Goal: Information Seeking & Learning: Get advice/opinions

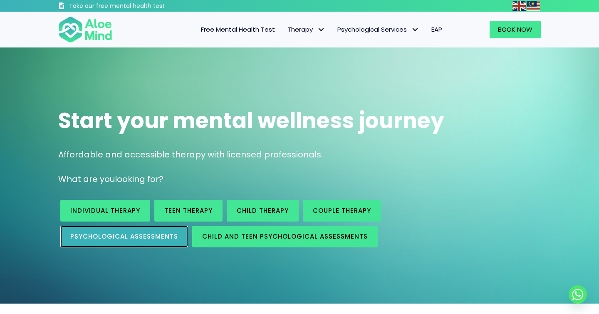
click at [148, 238] on span "Psychological assessments" at bounding box center [124, 236] width 108 height 9
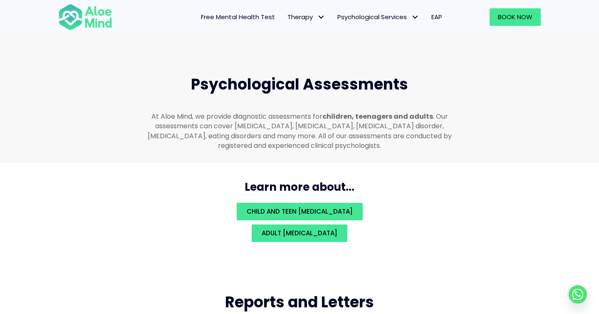
scroll to position [1758, 0]
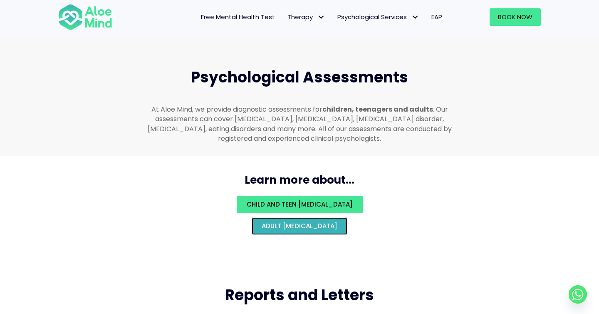
click at [262, 221] on span "Adult psychological assessment" at bounding box center [300, 225] width 76 height 9
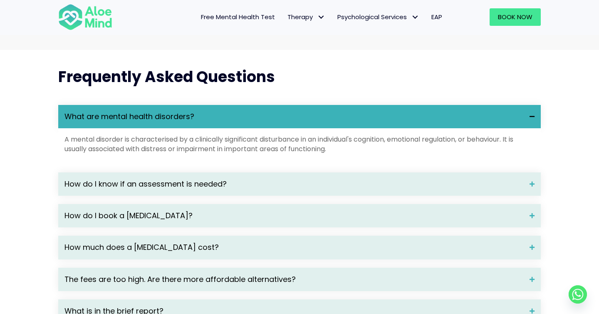
scroll to position [1055, 0]
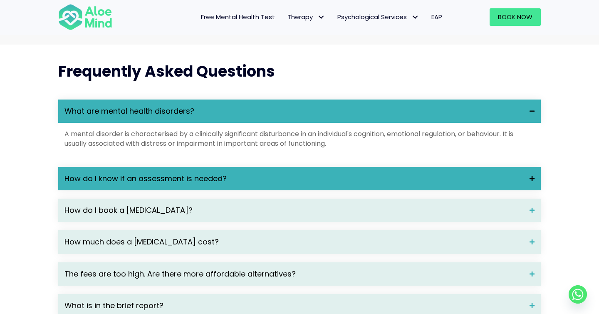
click at [244, 190] on div "How do I know if an assessment is needed?" at bounding box center [299, 178] width 482 height 23
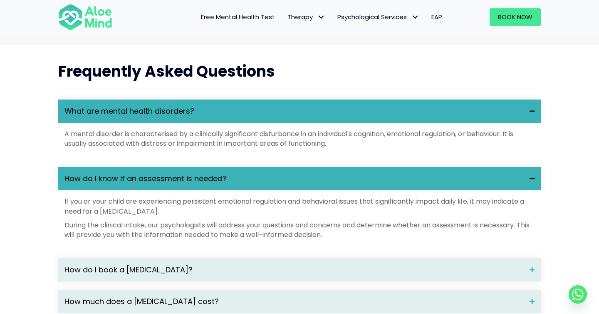
click at [244, 190] on div "How do I know if an assessment is needed?" at bounding box center [299, 178] width 482 height 23
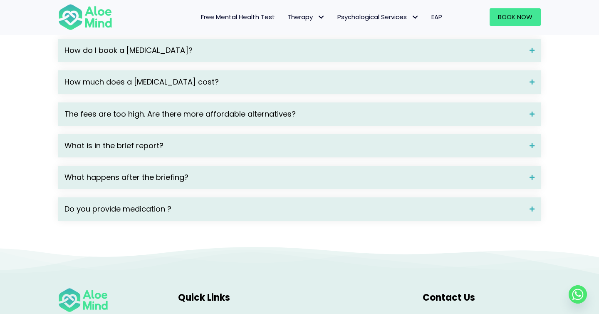
scroll to position [1216, 0]
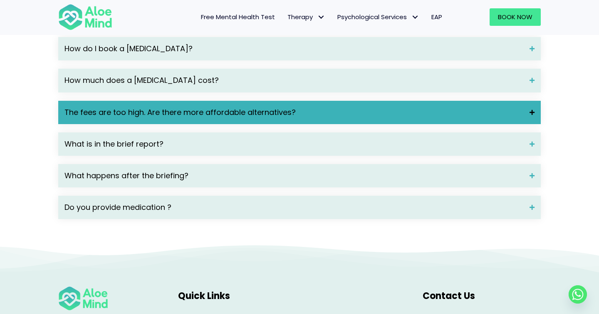
click at [249, 118] on span "The fees are too high. Are there more affordable alternatives?" at bounding box center [293, 112] width 459 height 11
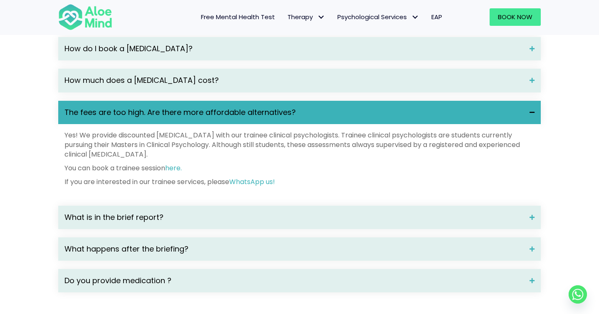
click at [249, 118] on span "The fees are too high. Are there more affordable alternatives?" at bounding box center [293, 112] width 459 height 11
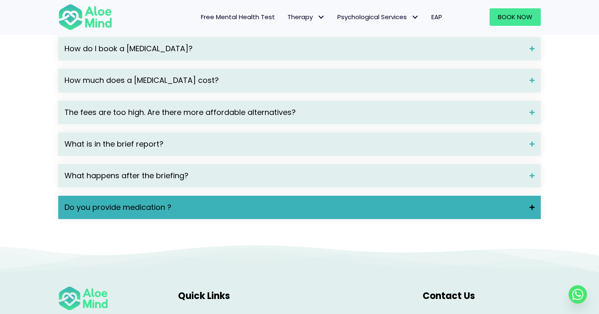
click at [235, 213] on span "Do you provide medication ?" at bounding box center [293, 207] width 459 height 11
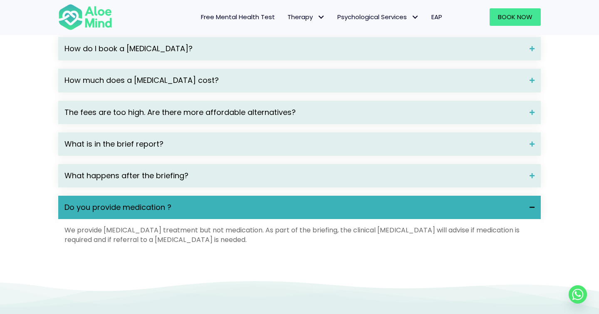
click at [235, 213] on span "Do you provide medication ?" at bounding box center [293, 207] width 459 height 11
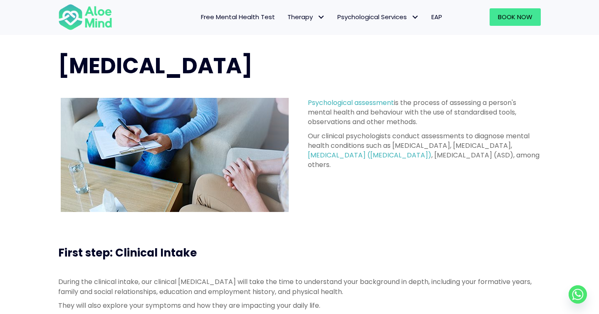
scroll to position [0, 0]
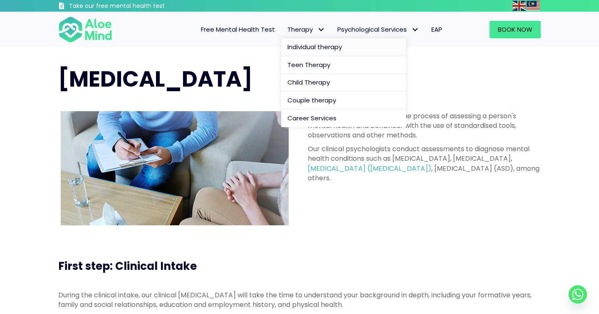
click at [302, 47] on span "Individual therapy" at bounding box center [314, 46] width 54 height 9
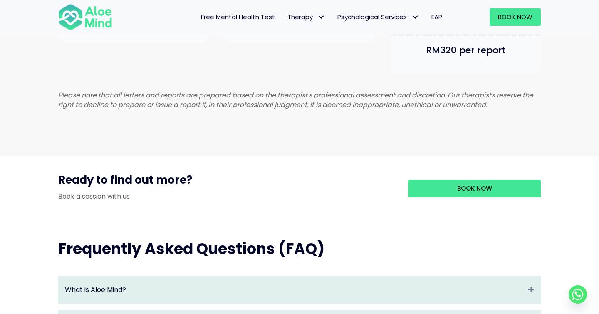
scroll to position [659, 0]
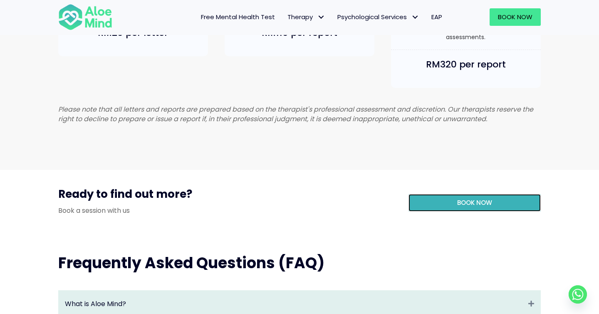
click at [442, 211] on link "Book Now" at bounding box center [474, 202] width 132 height 17
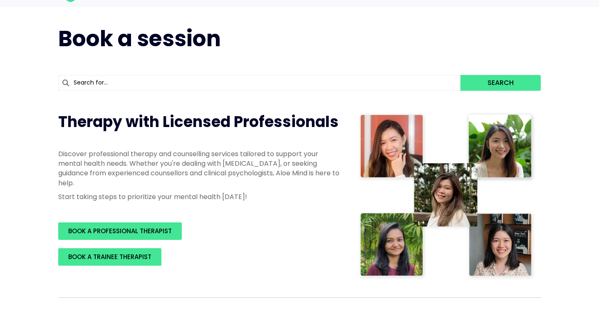
scroll to position [136, 0]
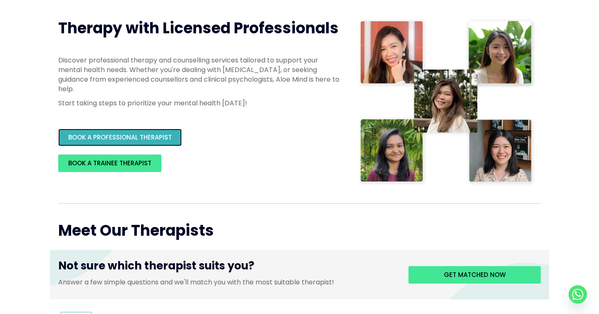
click at [129, 133] on span "BOOK A PROFESSIONAL THERAPIST" at bounding box center [120, 137] width 104 height 9
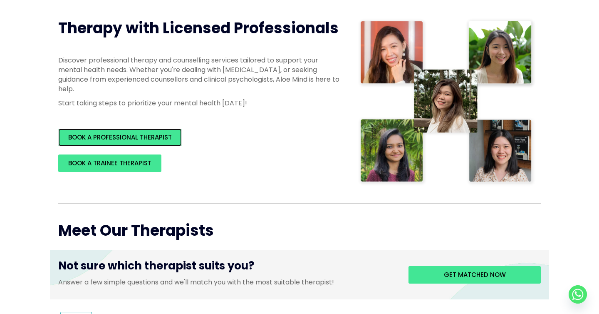
scroll to position [0, 0]
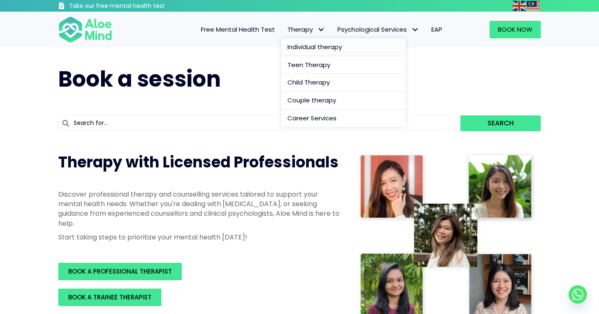
click at [330, 46] on span "Individual therapy" at bounding box center [314, 46] width 54 height 9
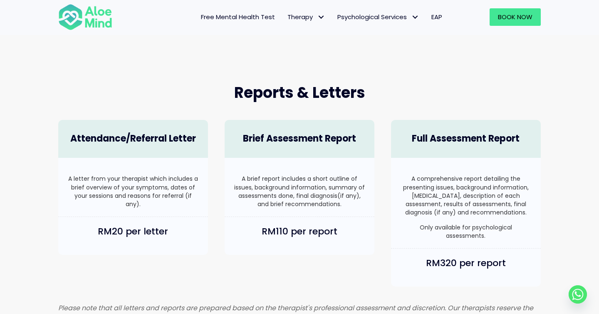
scroll to position [373, 0]
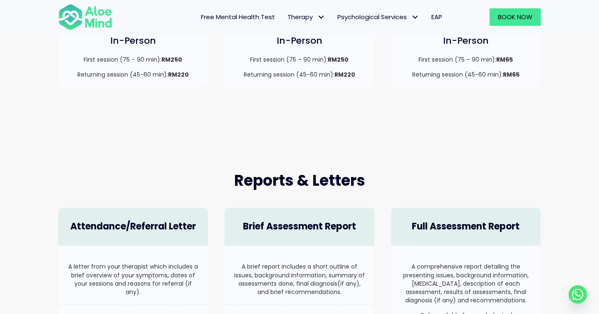
click at [230, 18] on span "Free Mental Health Test" at bounding box center [238, 16] width 74 height 9
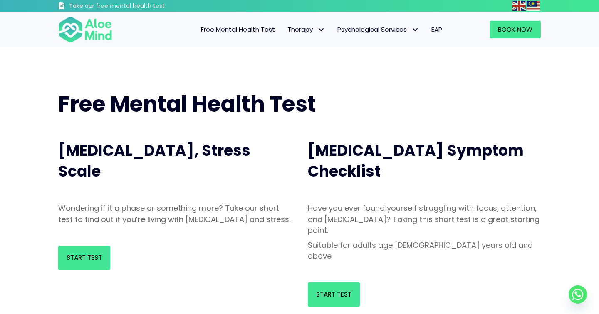
click at [92, 22] on img at bounding box center [85, 29] width 54 height 27
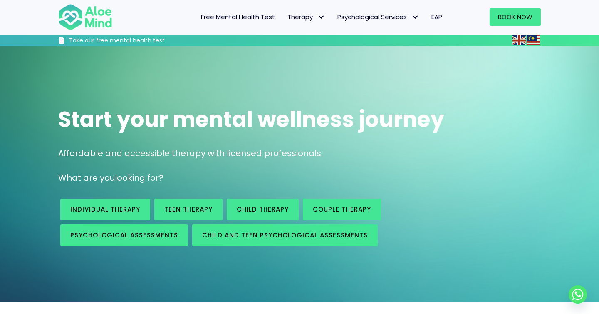
scroll to position [428, 0]
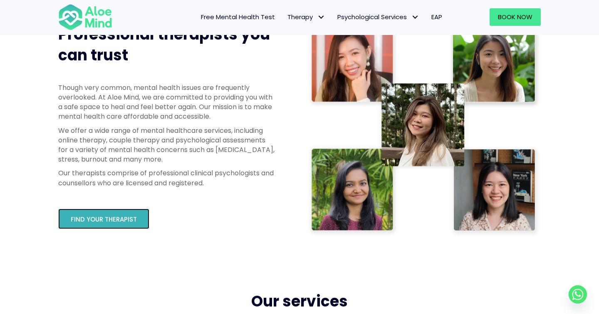
click at [117, 227] on link "Find your therapist" at bounding box center [103, 218] width 91 height 20
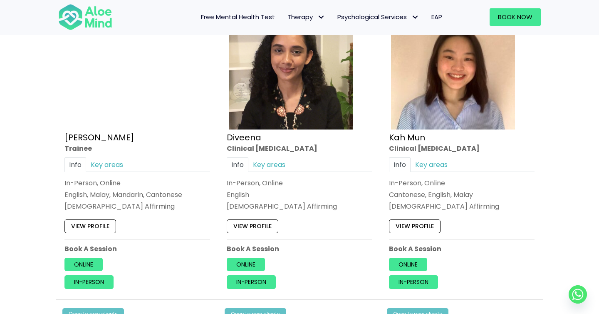
scroll to position [472, 0]
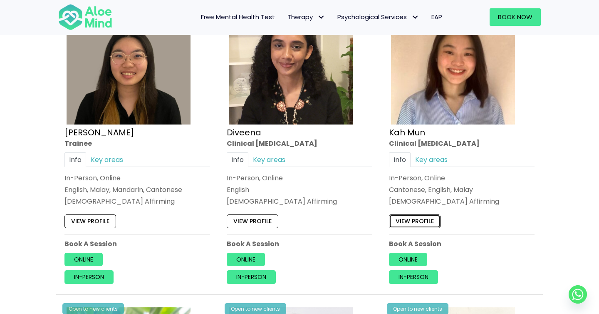
click at [414, 215] on link "View profile" at bounding box center [415, 220] width 52 height 13
click at [271, 158] on link "Key areas" at bounding box center [269, 159] width 42 height 15
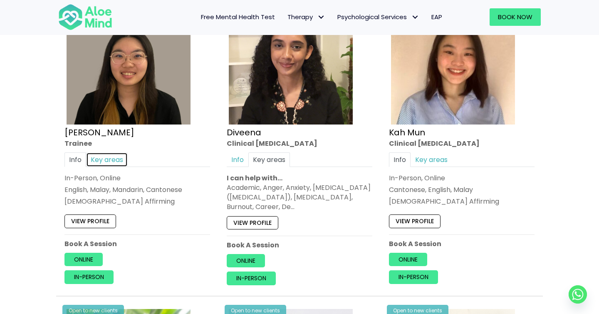
click at [105, 160] on link "Key areas" at bounding box center [107, 159] width 42 height 15
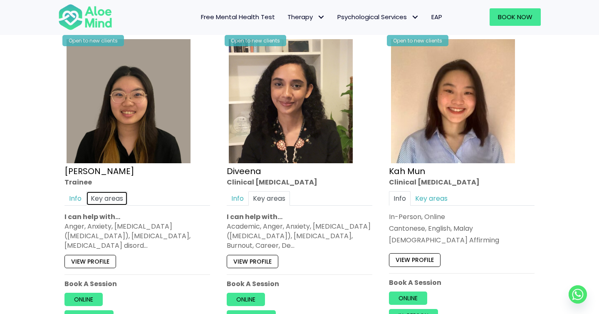
scroll to position [371, 0]
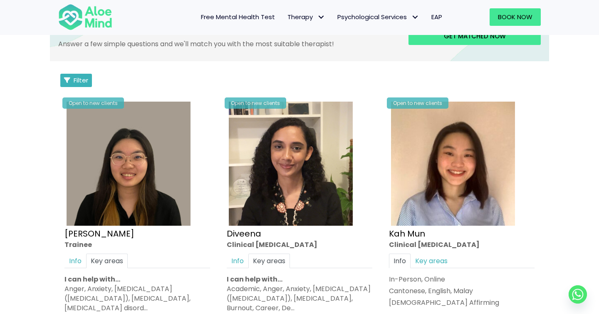
click at [84, 78] on span "Filter" at bounding box center [81, 80] width 15 height 9
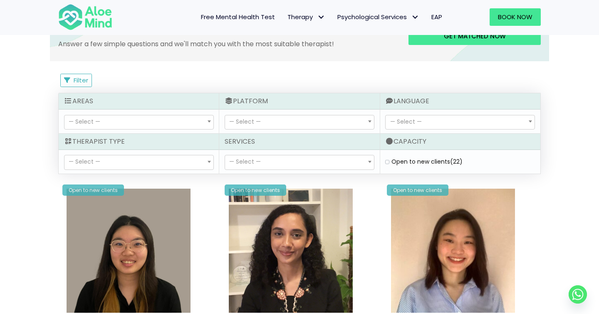
click at [183, 124] on span "— Select —" at bounding box center [138, 122] width 149 height 14
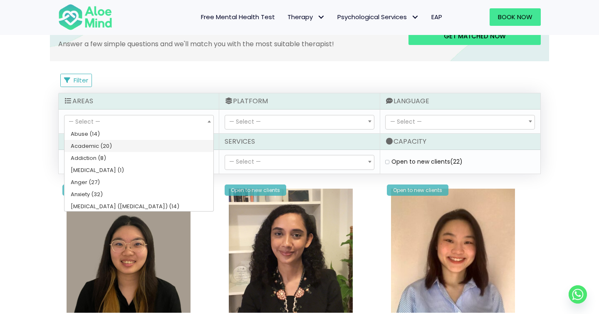
select select "52"
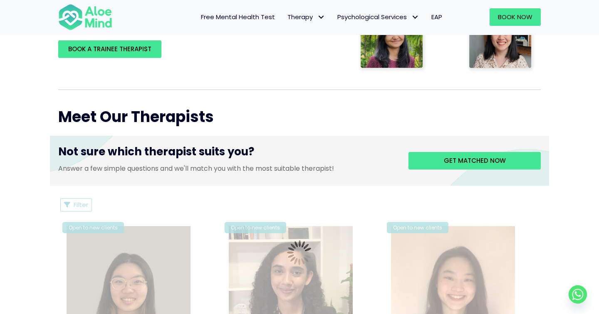
scroll to position [245, 0]
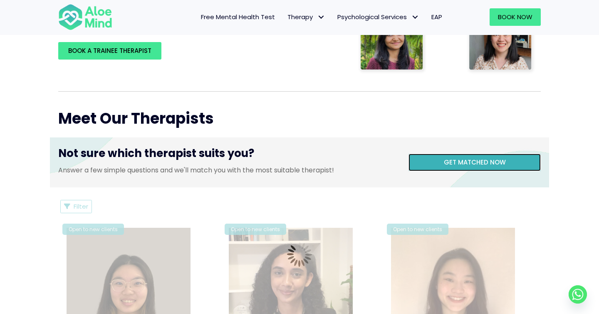
click at [495, 160] on span "Get matched now" at bounding box center [475, 162] width 62 height 9
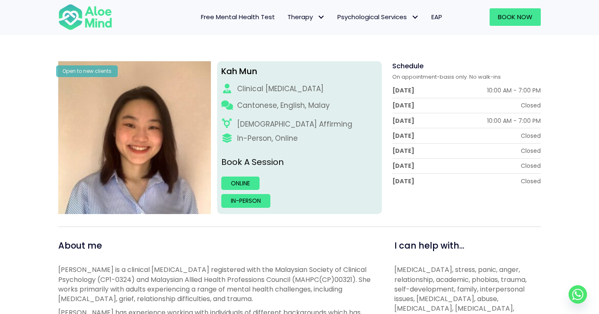
scroll to position [75, 0]
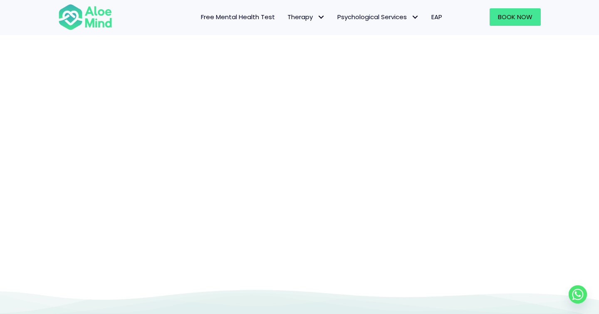
scroll to position [86, 0]
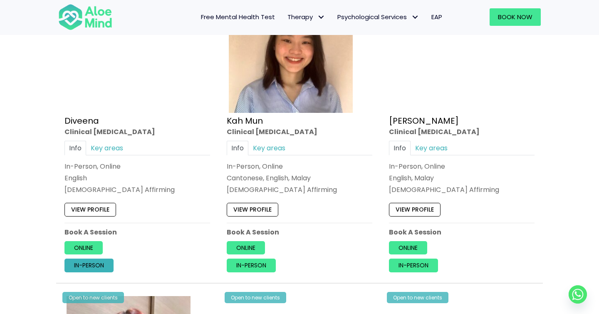
scroll to position [502, 0]
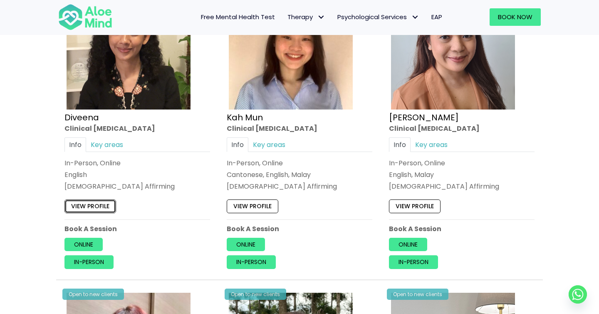
click at [100, 213] on link "View profile" at bounding box center [90, 206] width 52 height 13
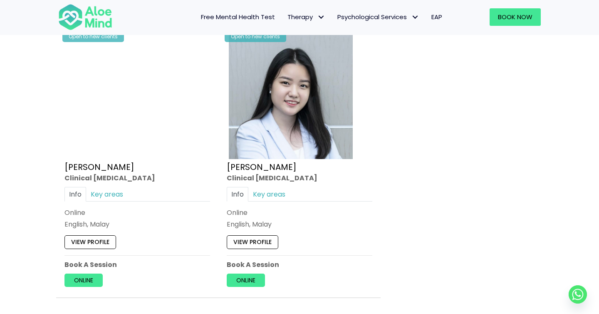
scroll to position [1383, 0]
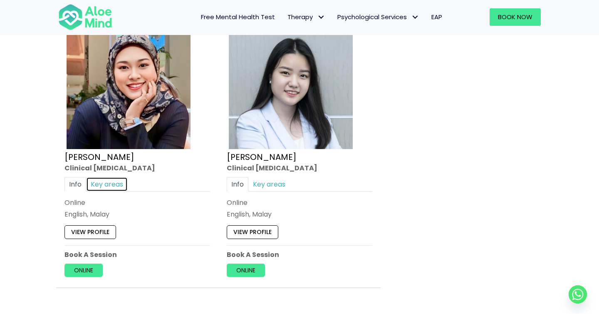
click at [96, 189] on link "Key areas" at bounding box center [107, 184] width 42 height 15
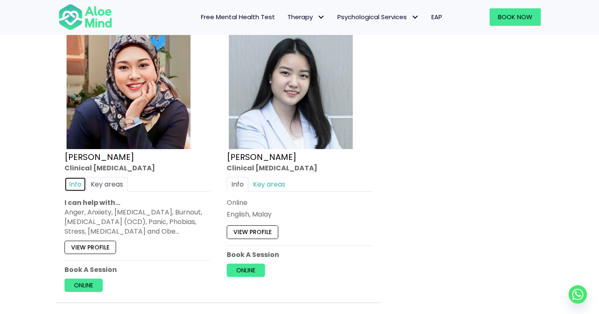
click at [66, 188] on link "Info" at bounding box center [75, 184] width 22 height 15
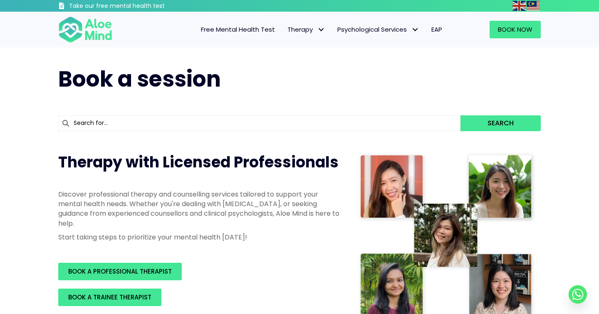
scroll to position [11, 0]
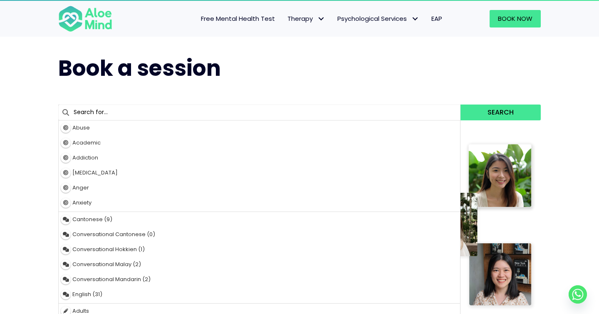
click at [119, 111] on input "text" at bounding box center [259, 112] width 402 height 16
type input "s"
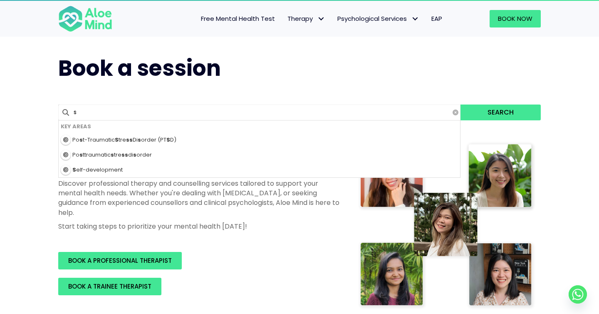
type input "suicidal Ideation"
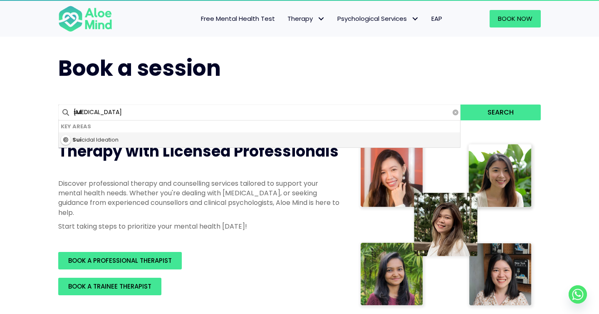
click at [113, 144] on div "Sui cidal Ideation" at bounding box center [259, 139] width 401 height 15
type input "Suicidal Ideation"
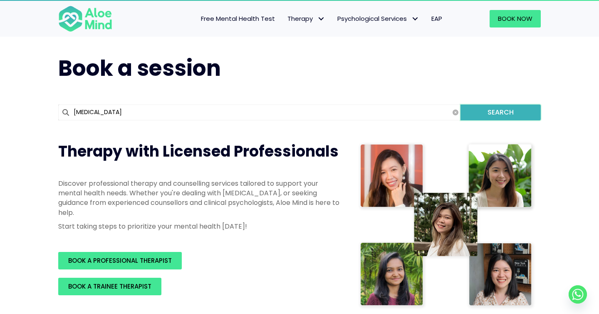
click at [475, 112] on button "Search" at bounding box center [500, 112] width 80 height 16
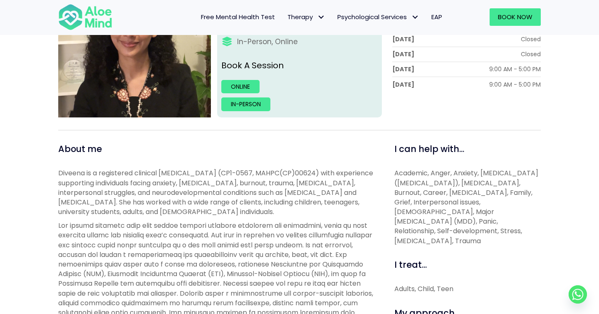
scroll to position [107, 0]
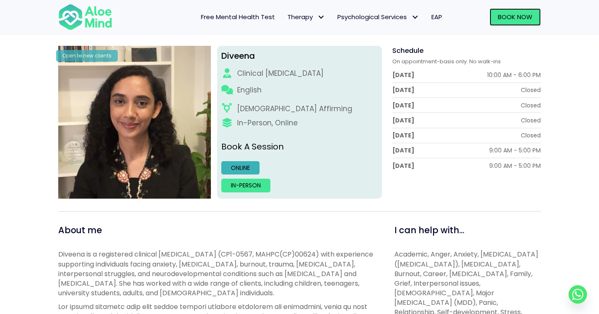
drag, startPoint x: 515, startPoint y: 20, endPoint x: 236, endPoint y: 173, distance: 318.9
click at [236, 173] on link "Online" at bounding box center [240, 167] width 38 height 13
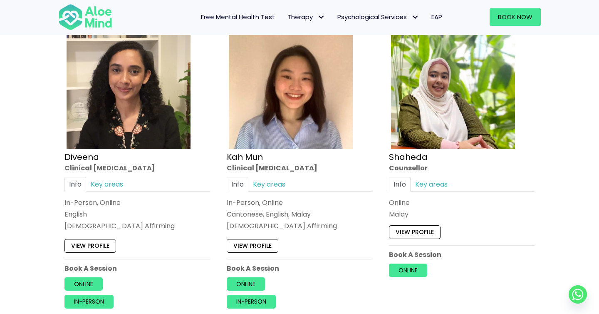
scroll to position [489, 0]
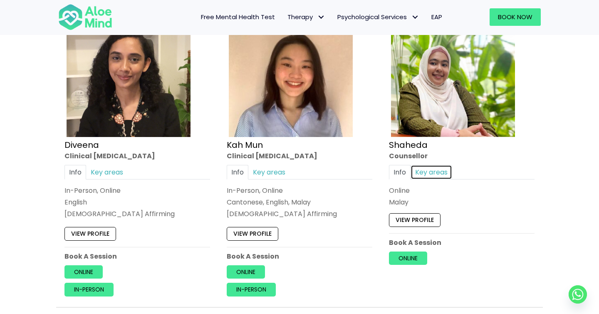
click at [439, 165] on link "Key areas" at bounding box center [432, 172] width 42 height 15
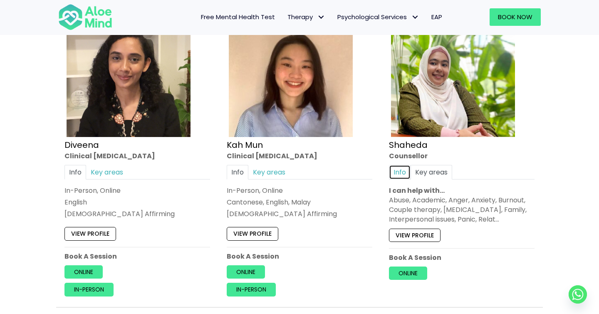
click at [398, 171] on link "Info" at bounding box center [400, 172] width 22 height 15
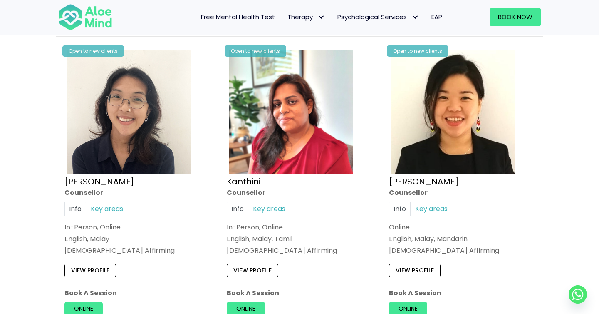
scroll to position [767, 0]
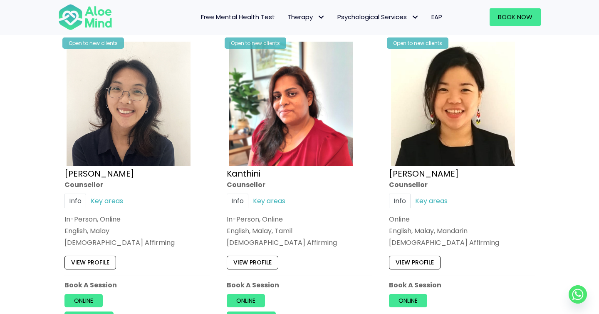
click at [275, 209] on div "Info Key areas In-Person, Online English, Malay, Tamil LGBTQ Affirming I can he…" at bounding box center [300, 220] width 146 height 54
click at [275, 205] on link "Key areas" at bounding box center [269, 200] width 42 height 15
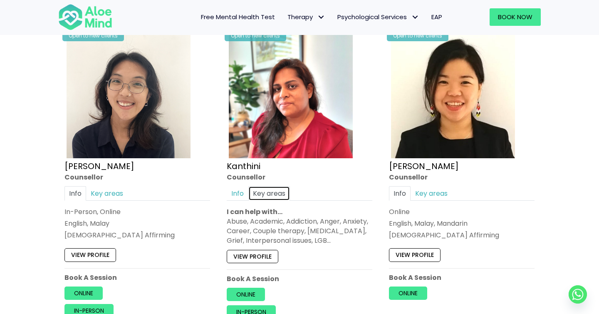
scroll to position [775, 0]
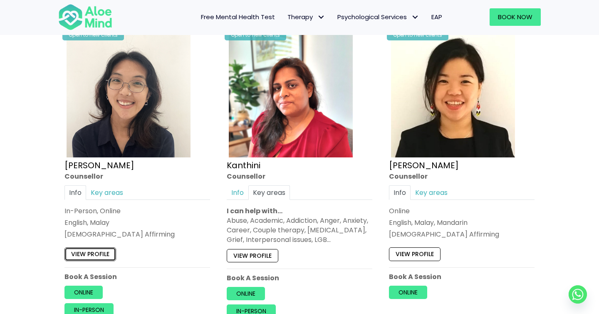
click at [89, 251] on link "View profile" at bounding box center [90, 253] width 52 height 13
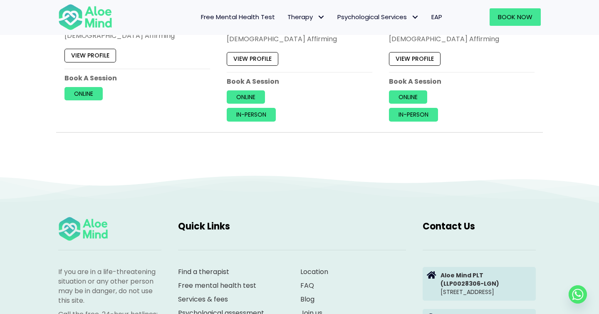
scroll to position [2523, 0]
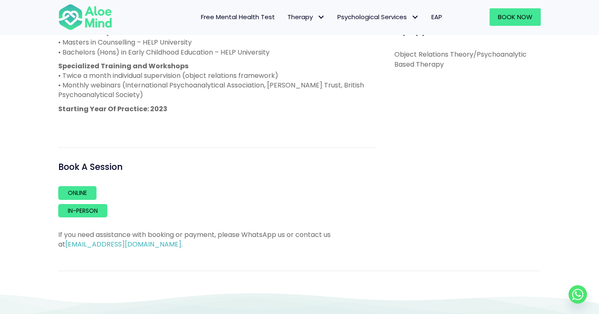
scroll to position [490, 0]
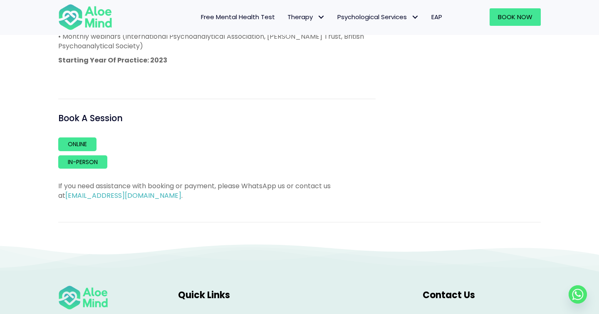
click at [98, 143] on p "Online" at bounding box center [216, 143] width 317 height 13
click at [94, 143] on link "Online" at bounding box center [77, 143] width 38 height 13
